Goal: Find specific page/section: Find specific page/section

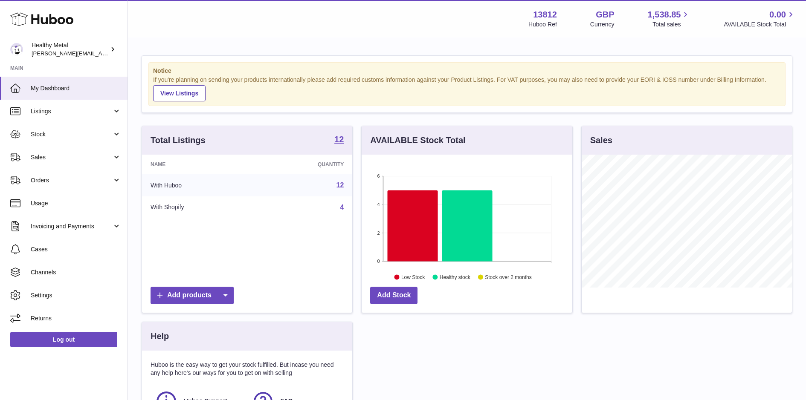
scroll to position [133, 210]
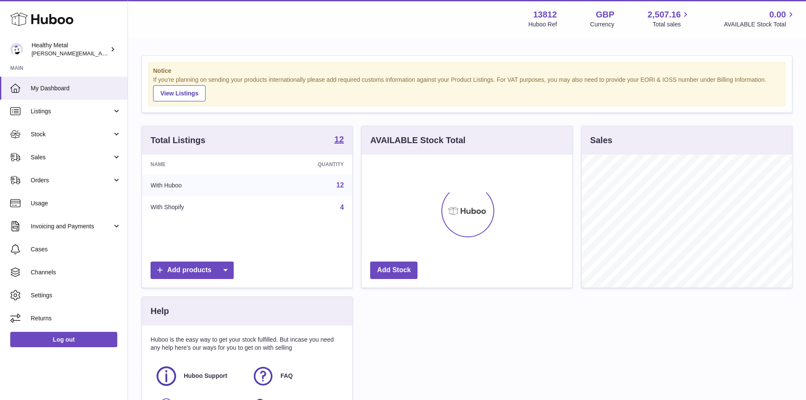
scroll to position [133, 210]
click at [43, 134] on span "Stock" at bounding box center [71, 134] width 81 height 8
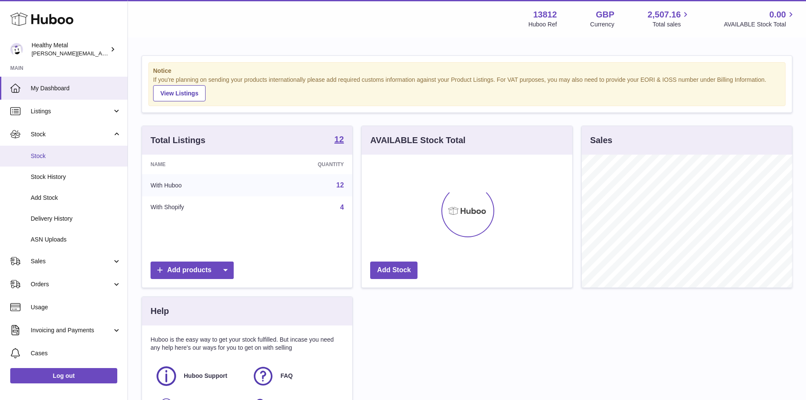
click at [47, 156] on span "Stock" at bounding box center [76, 156] width 90 height 8
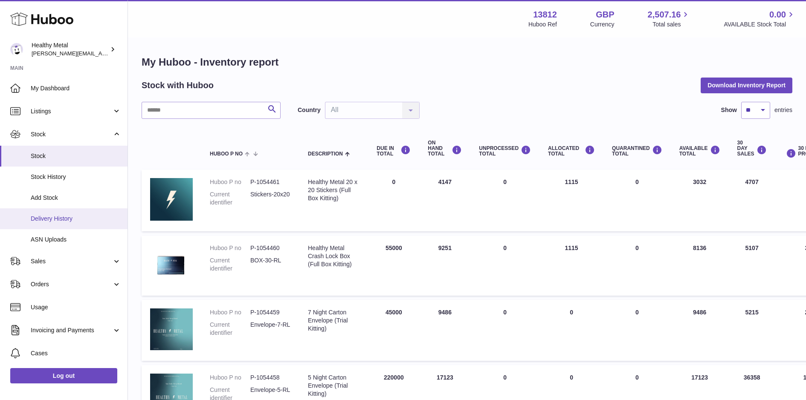
click at [81, 221] on span "Delivery History" at bounding box center [76, 219] width 90 height 8
